Goal: Information Seeking & Learning: Learn about a topic

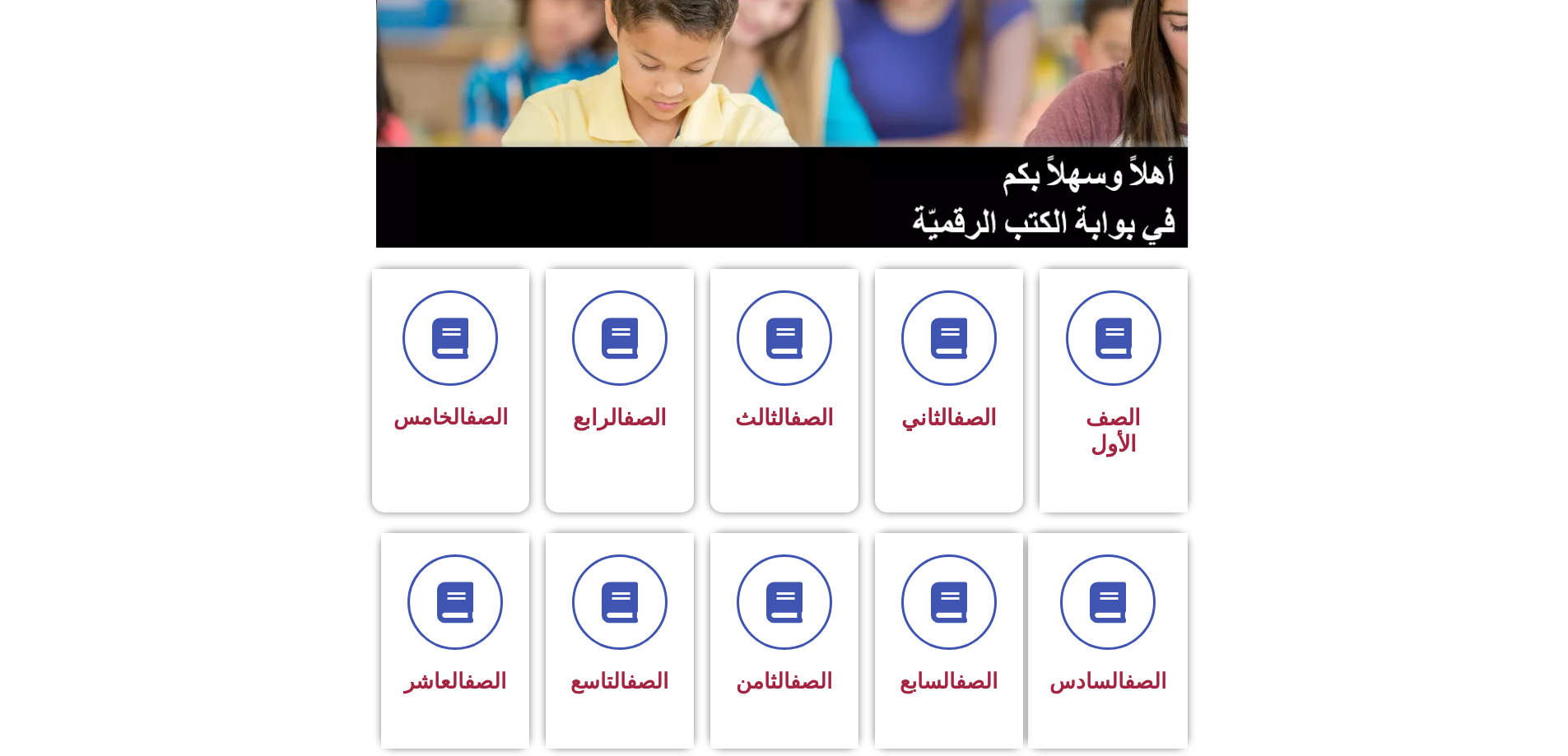
scroll to position [329, 0]
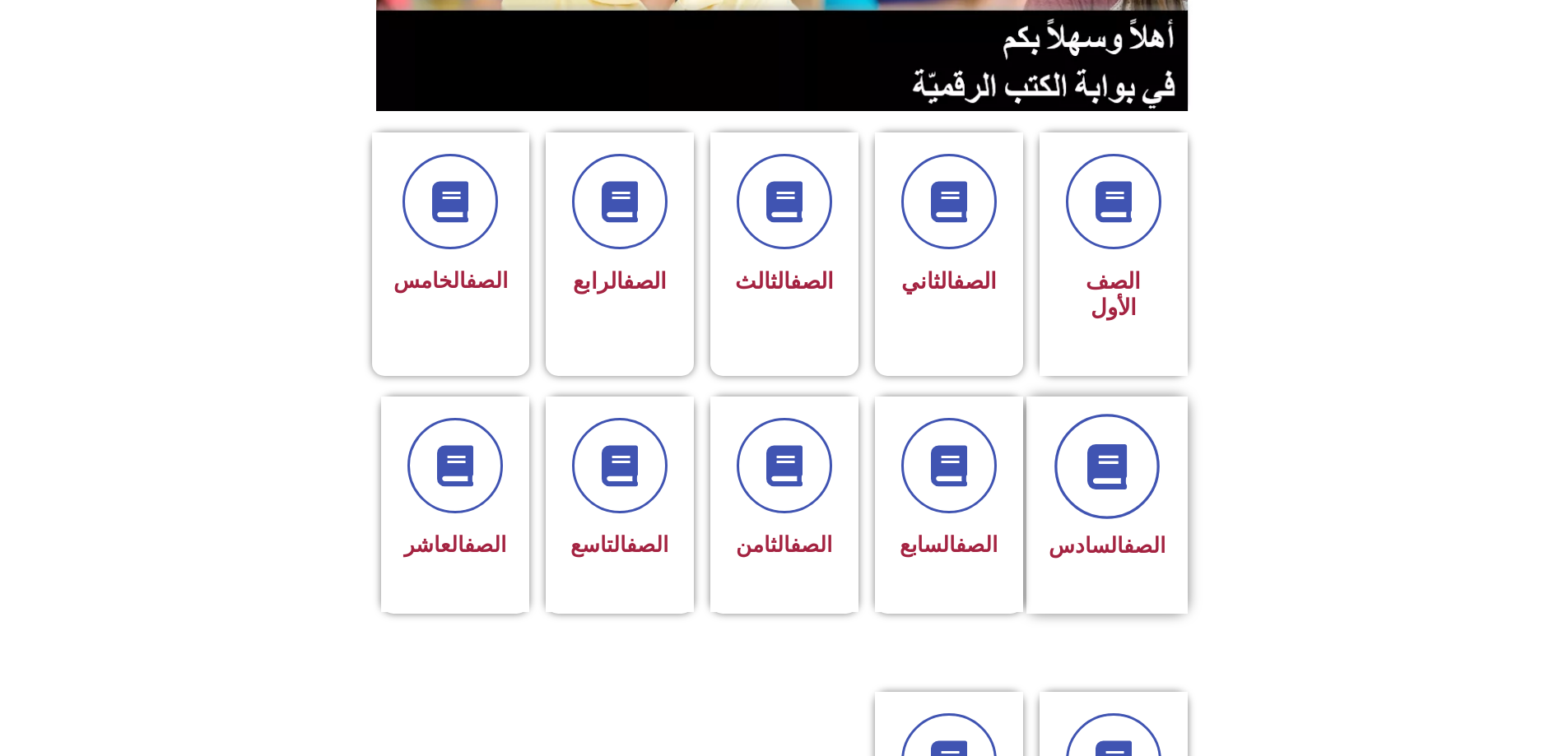
click at [1144, 430] on span at bounding box center [1108, 467] width 106 height 106
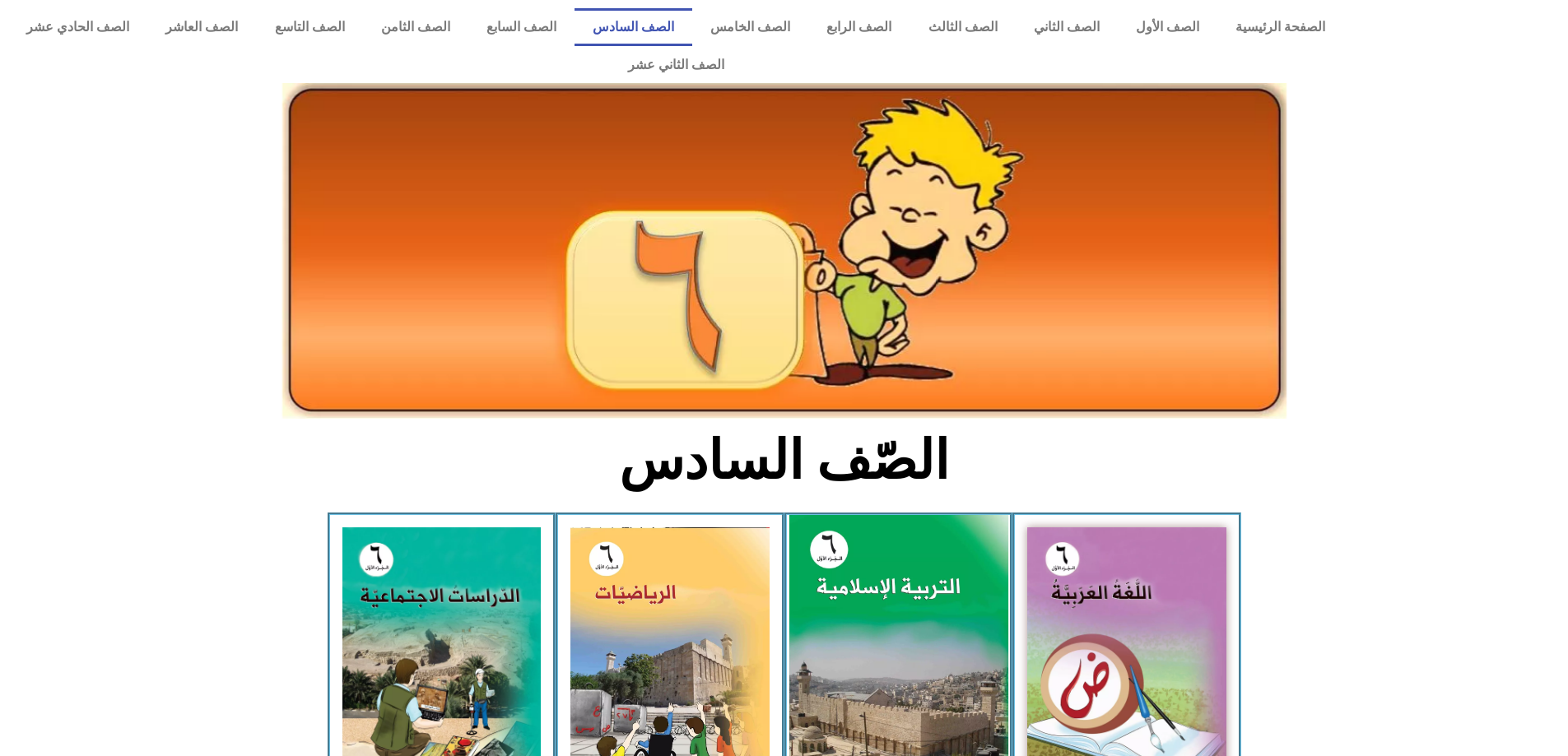
click at [970, 551] on img at bounding box center [898, 650] width 219 height 272
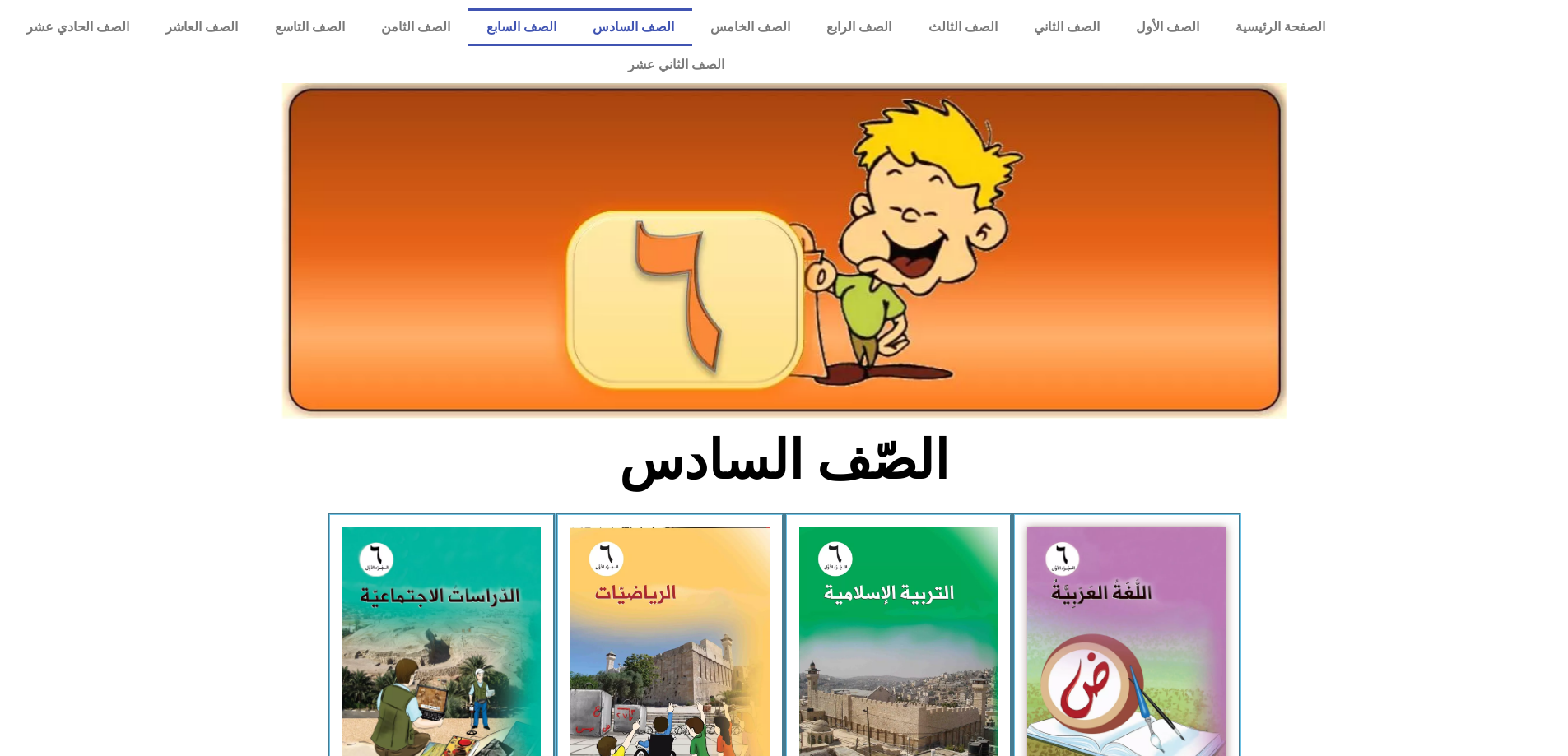
click at [574, 26] on link "الصف السابع" at bounding box center [521, 27] width 106 height 38
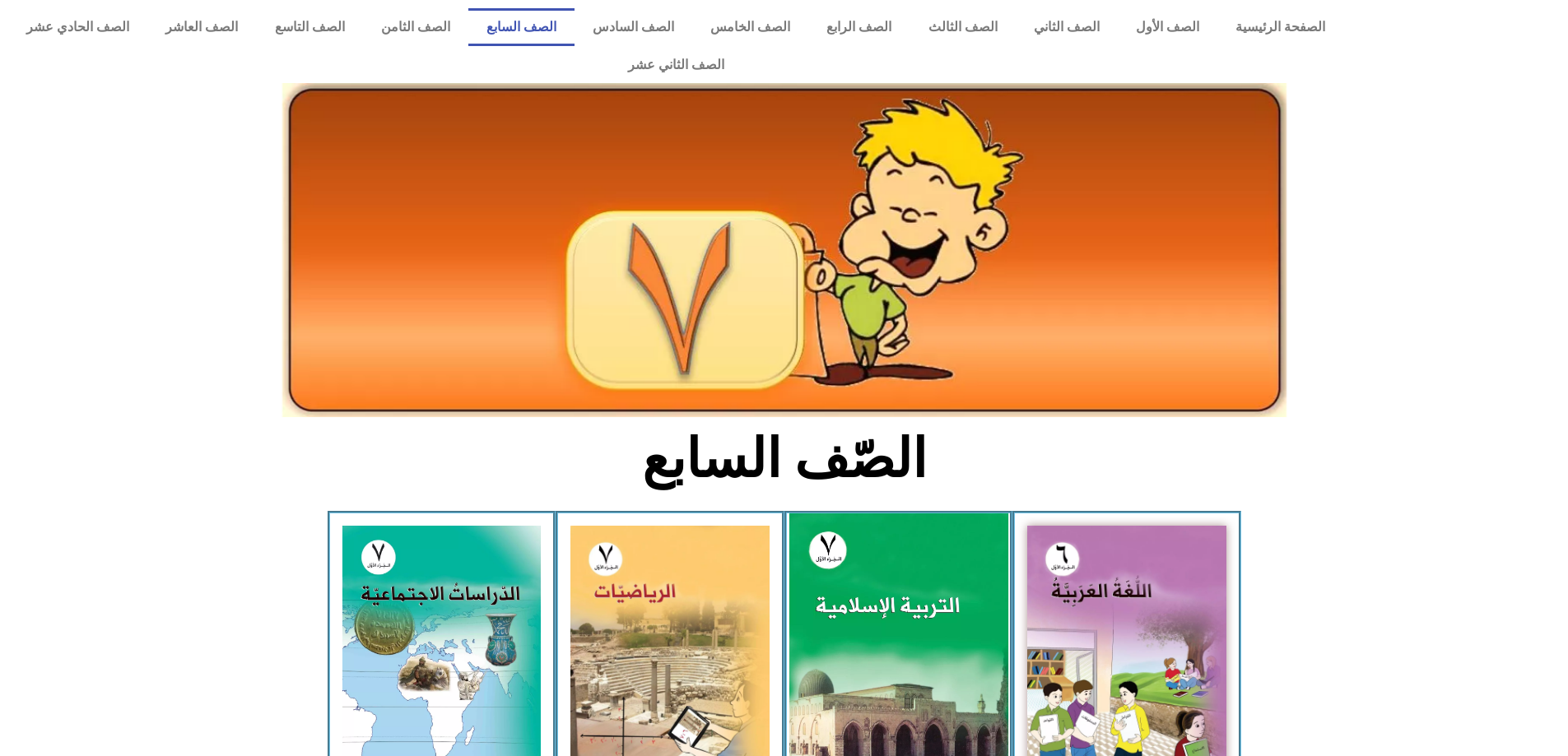
click at [909, 616] on img at bounding box center [898, 650] width 219 height 273
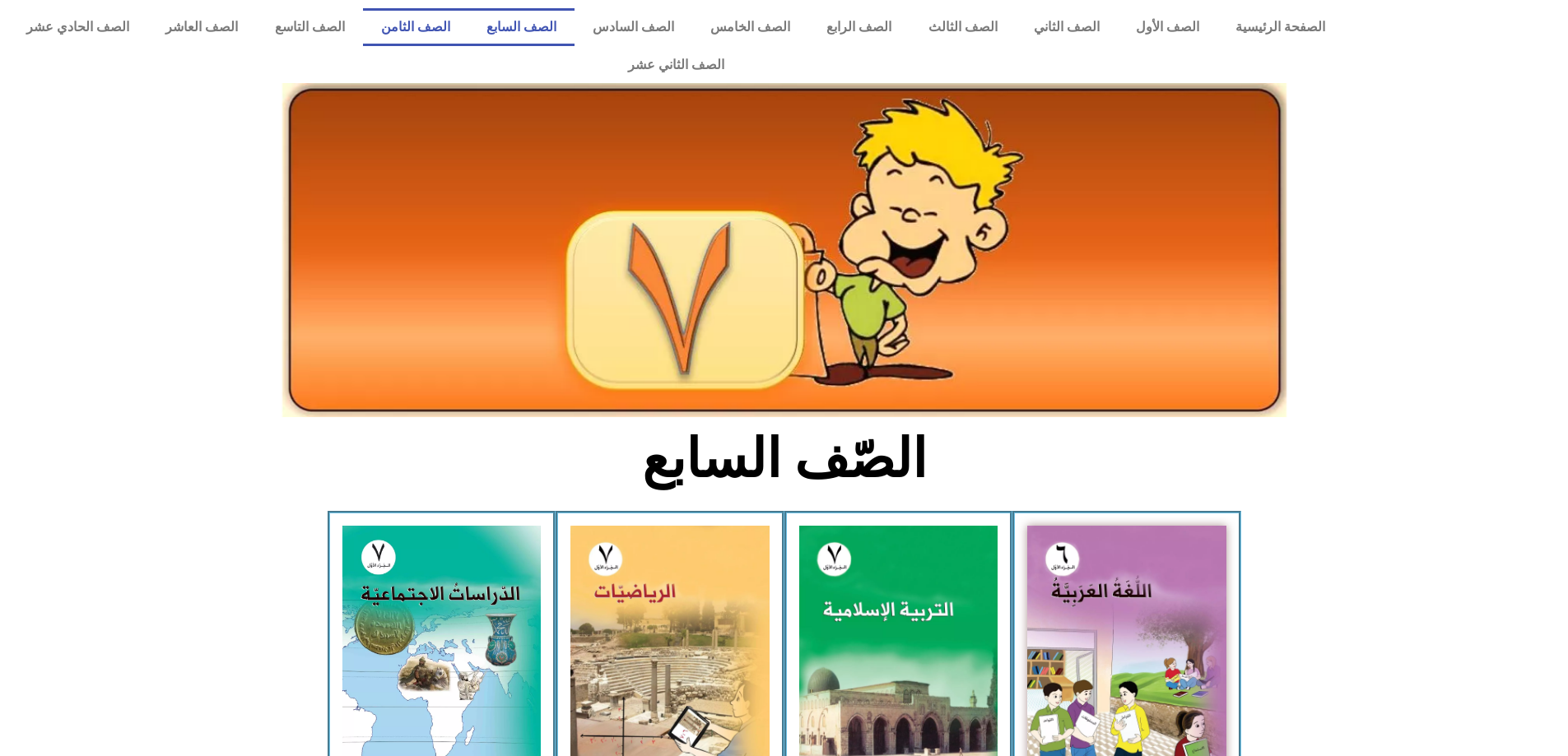
click at [469, 22] on link "الصف الثامن" at bounding box center [416, 27] width 106 height 38
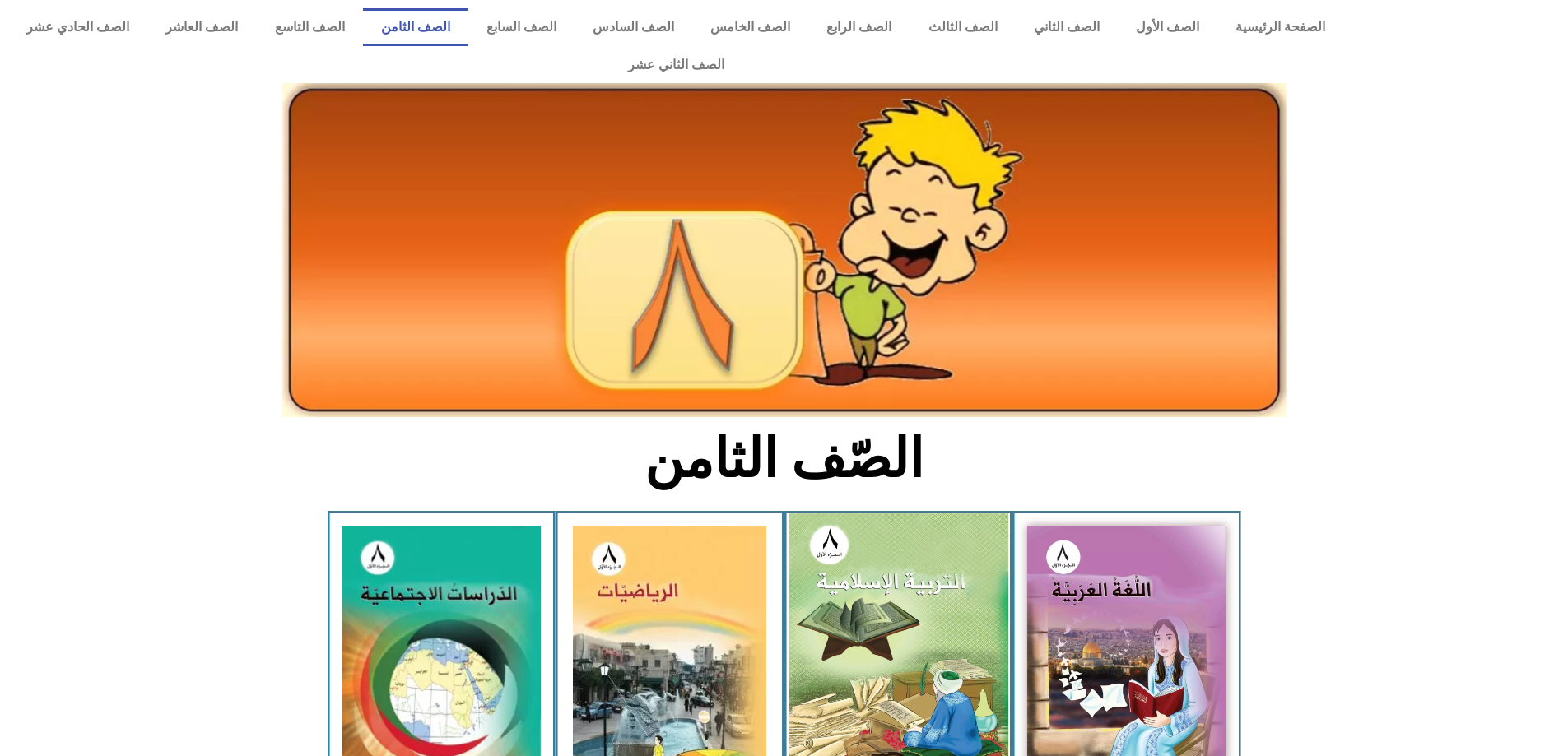
click at [852, 584] on img at bounding box center [898, 648] width 219 height 269
